Goal: Check status: Check status

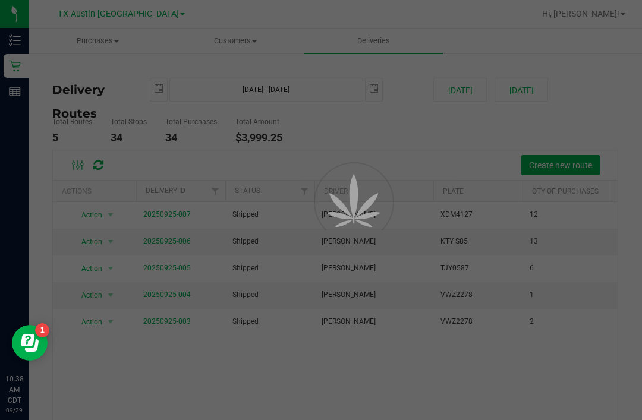
click at [459, 87] on button "[DATE]" at bounding box center [459, 90] width 53 height 24
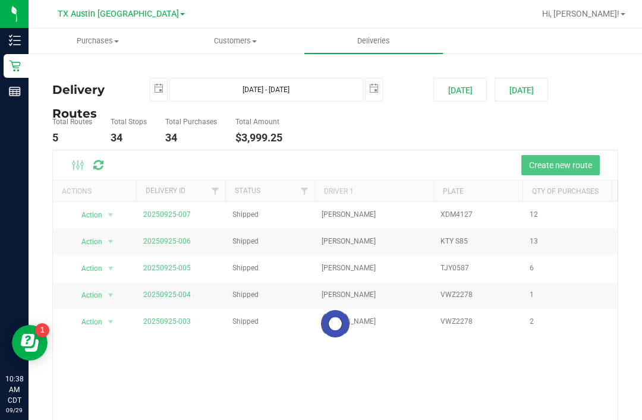
type input "[DATE] - [DATE]"
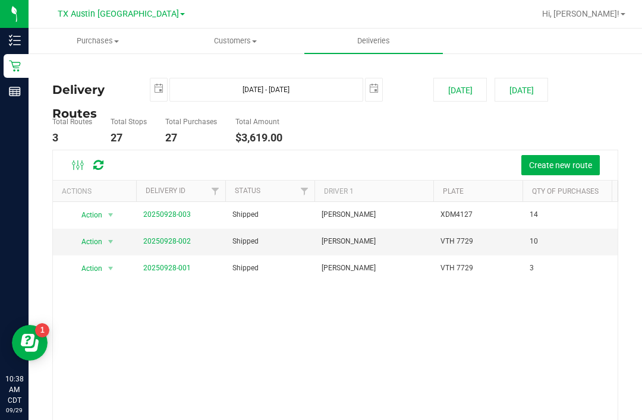
click at [186, 212] on link "20250928-003" at bounding box center [167, 214] width 48 height 8
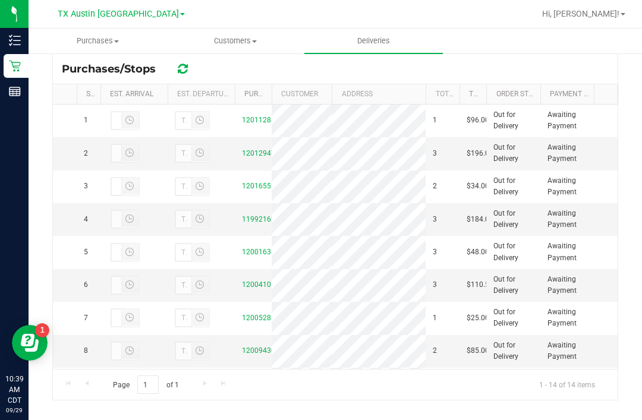
click at [271, 184] on link "12016552" at bounding box center [258, 186] width 33 height 8
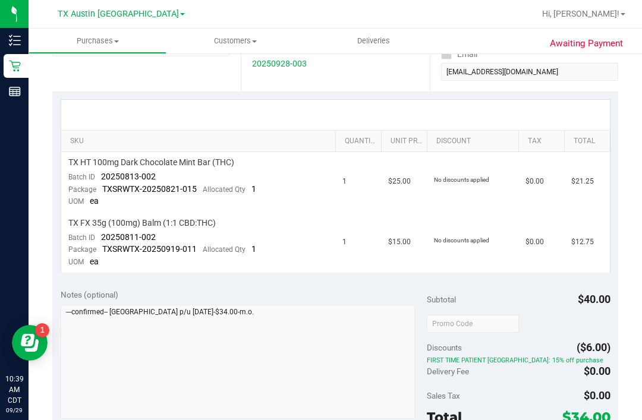
scroll to position [130, 0]
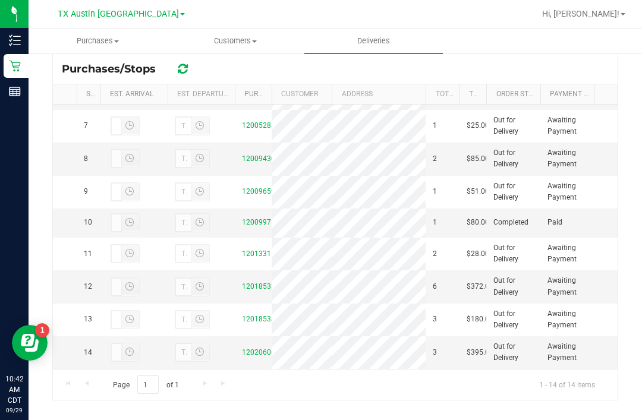
scroll to position [202, 0]
click at [259, 226] on link "12009971" at bounding box center [258, 222] width 33 height 8
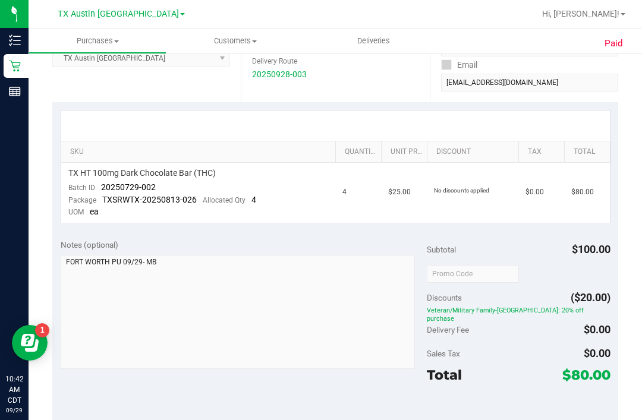
scroll to position [140, 0]
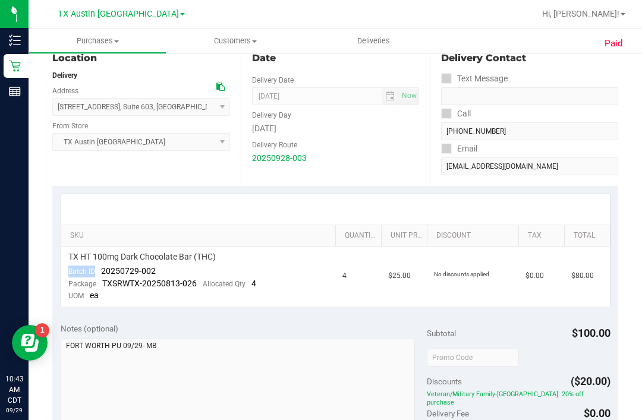
click at [330, 1] on nav "TX Austin DC Hi, [PERSON_NAME]!" at bounding box center [335, 14] width 613 height 29
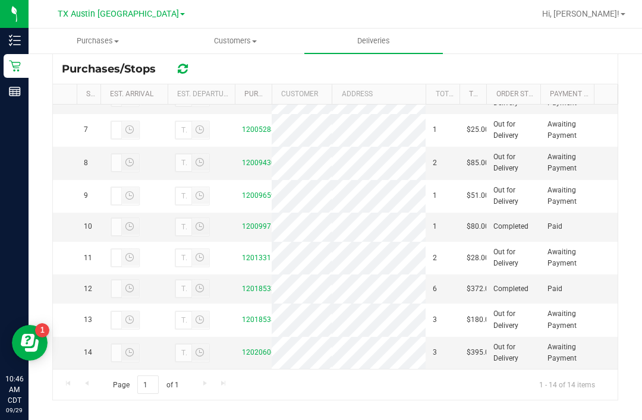
scroll to position [202, 0]
click at [270, 284] on td "12018533" at bounding box center [253, 289] width 37 height 29
click at [261, 293] on link "12018533" at bounding box center [258, 289] width 33 height 8
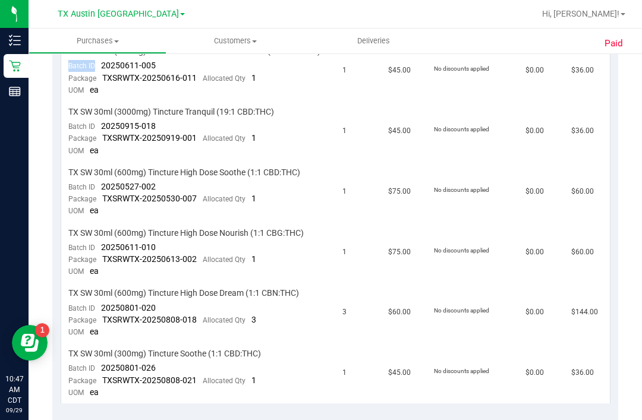
scroll to position [355, 0]
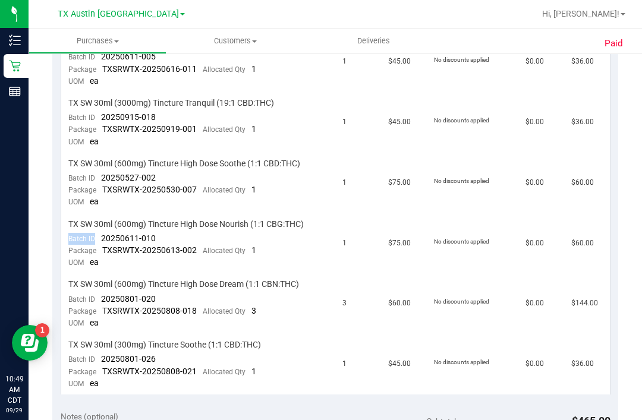
click at [98, 306] on div "Package TXSRWTX-20250808-018 Allocated Qty 3" at bounding box center [162, 312] width 188 height 12
click at [104, 294] on span "20250801-020" at bounding box center [128, 299] width 55 height 10
copy span "Batch ID"
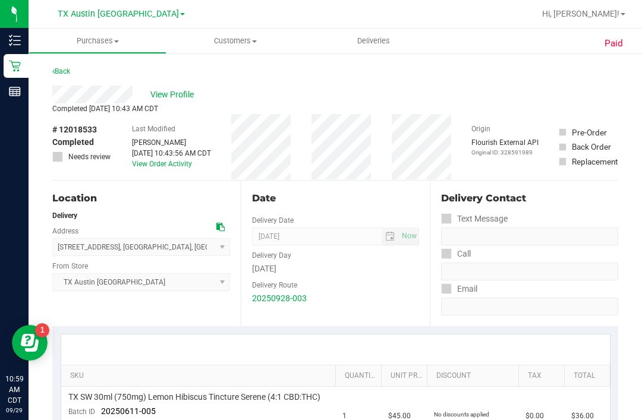
scroll to position [0, 0]
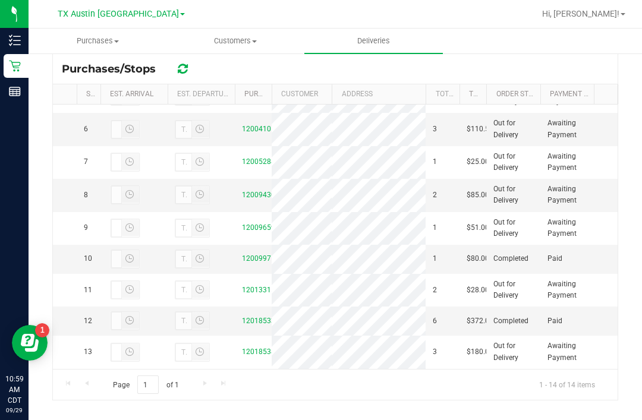
scroll to position [153, 0]
click at [267, 293] on link "12013315" at bounding box center [258, 289] width 33 height 8
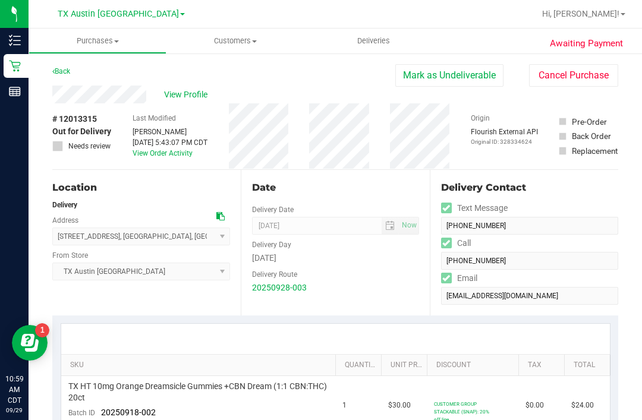
click at [193, 92] on span "View Profile" at bounding box center [188, 95] width 48 height 12
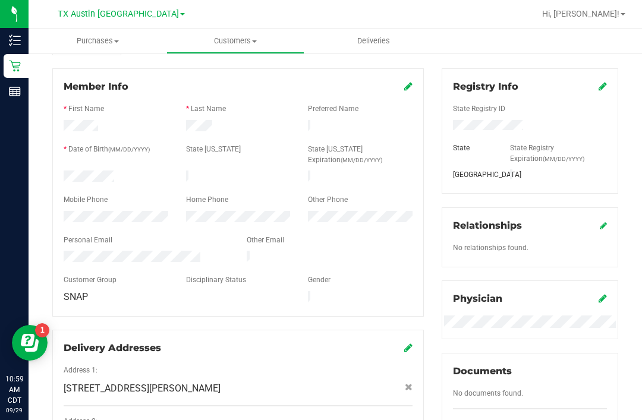
scroll to position [117, 0]
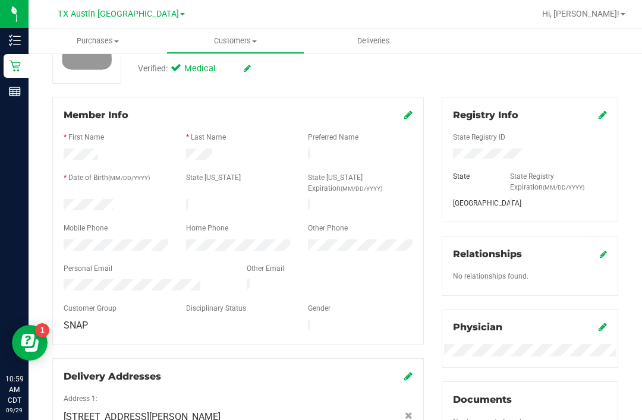
click at [412, 112] on icon at bounding box center [408, 115] width 8 height 10
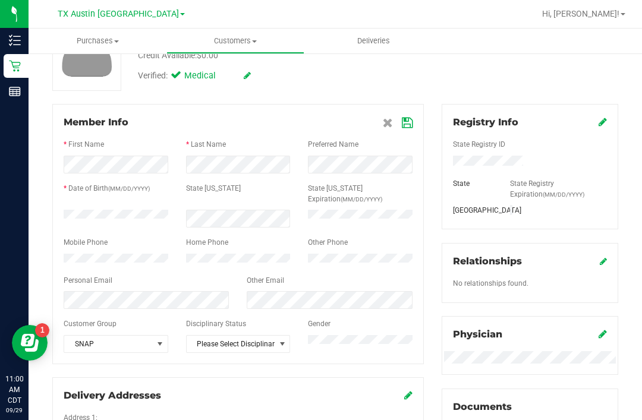
scroll to position [108, 0]
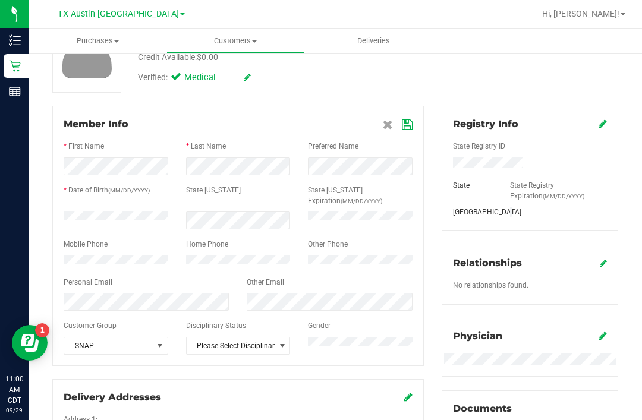
click at [406, 121] on icon at bounding box center [407, 125] width 11 height 10
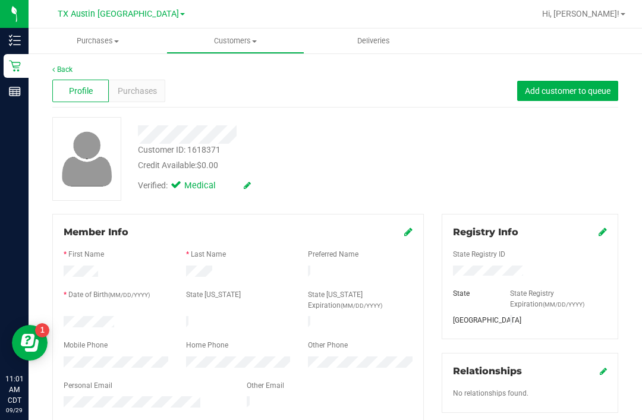
scroll to position [0, 0]
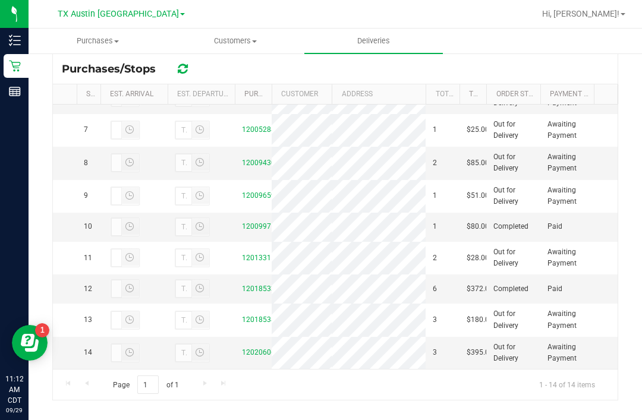
scroll to position [202, 0]
click at [259, 251] on td "12013315" at bounding box center [253, 258] width 37 height 33
click at [257, 258] on link "12013315" at bounding box center [258, 258] width 33 height 8
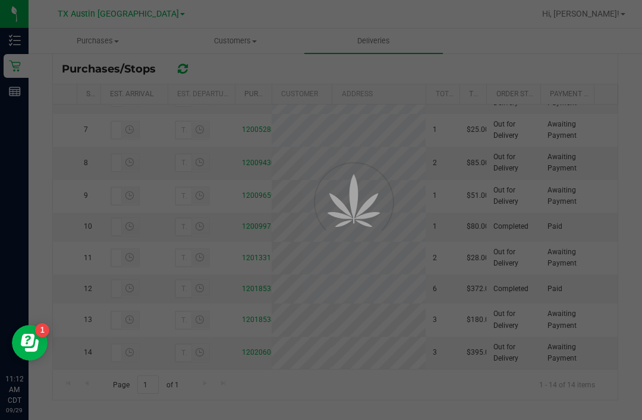
click at [505, 48] on div at bounding box center [321, 210] width 642 height 420
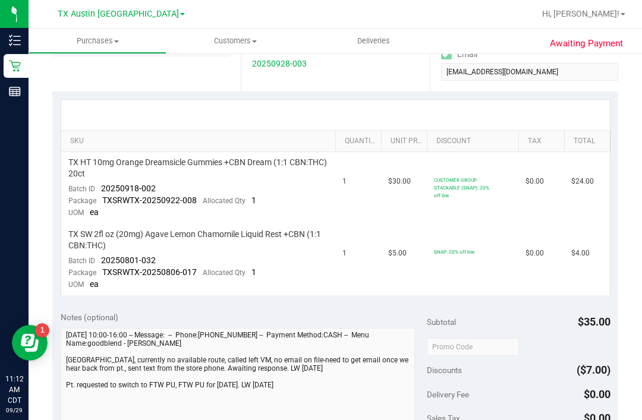
scroll to position [130, 0]
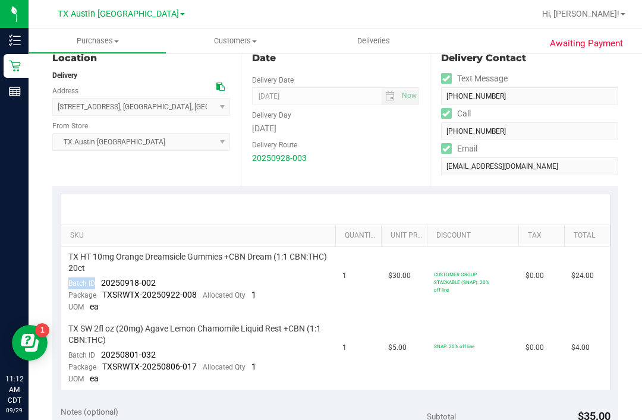
copy span "Batch ID"
click at [110, 362] on span "TXSRWTX-20250806-017" at bounding box center [149, 367] width 95 height 10
copy span "Batch ID"
